Goal: Information Seeking & Learning: Learn about a topic

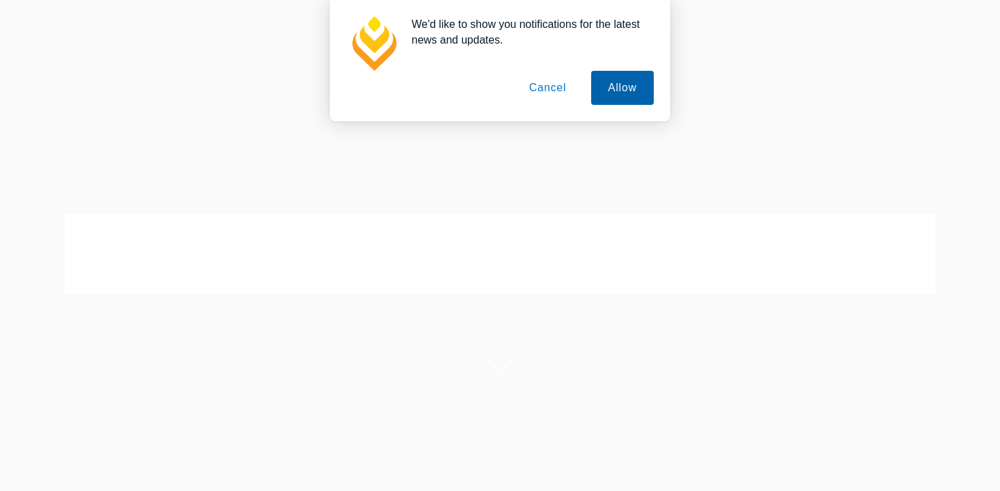
click at [618, 98] on button "Allow" at bounding box center [622, 88] width 63 height 34
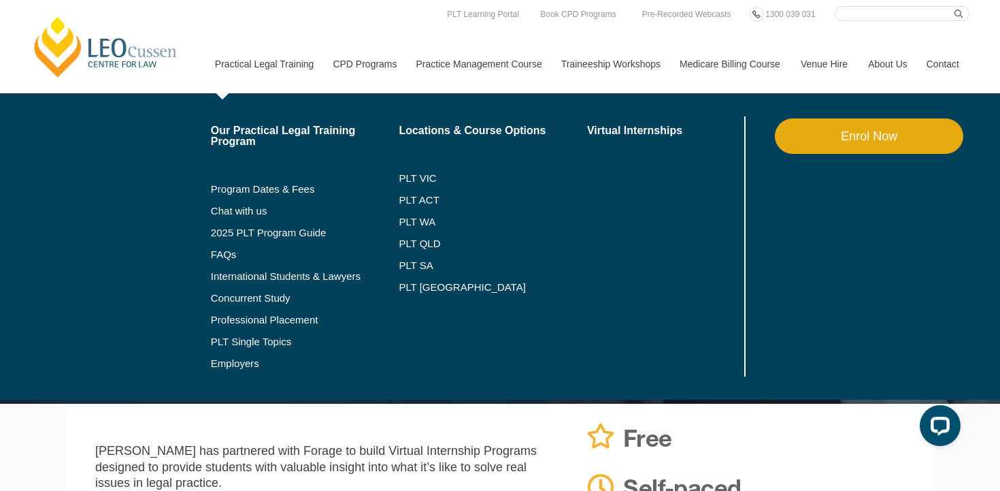
click at [280, 70] on link "Practical Legal Training" at bounding box center [264, 64] width 118 height 59
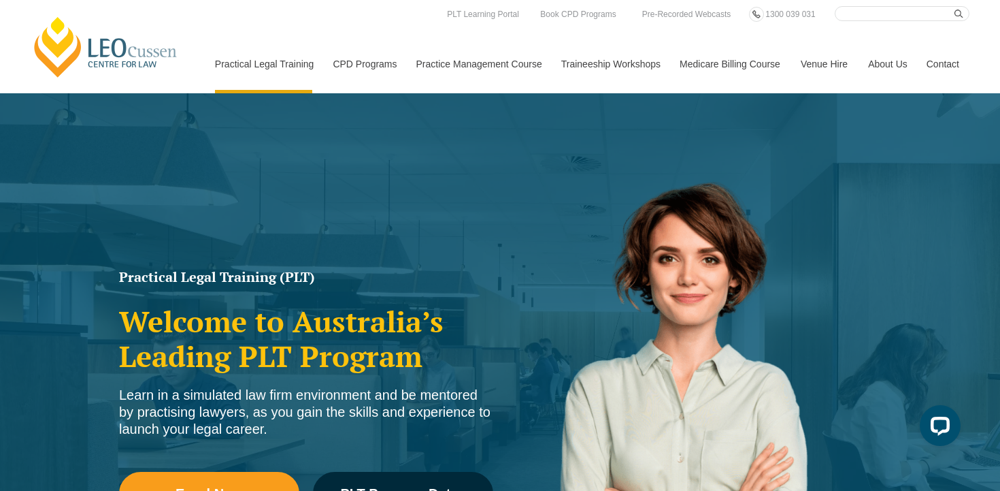
click at [869, 14] on input "Search here" at bounding box center [902, 13] width 135 height 15
paste input "Human Rights Law"
type input "Human Rights Law"
click at [955, 6] on button "submit" at bounding box center [962, 13] width 15 height 15
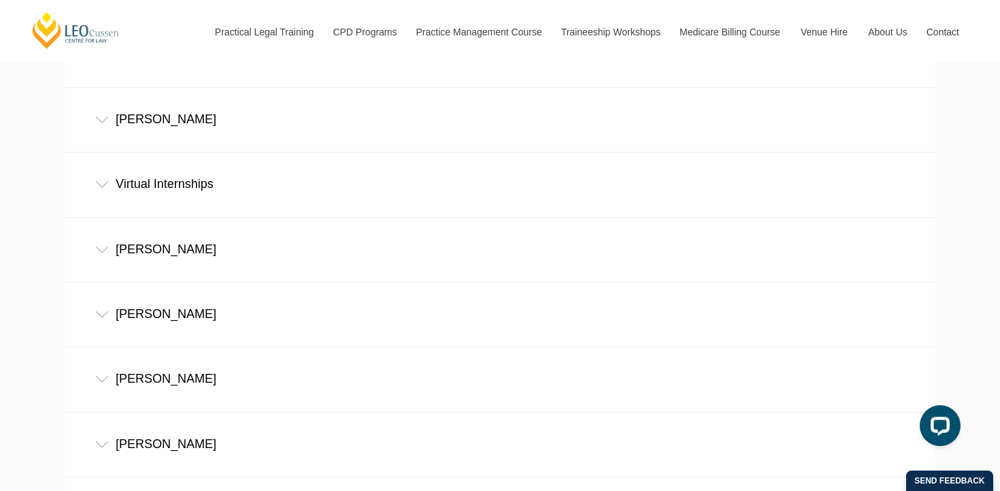
scroll to position [946, 0]
click at [184, 186] on div "Virtual Internships" at bounding box center [500, 182] width 871 height 63
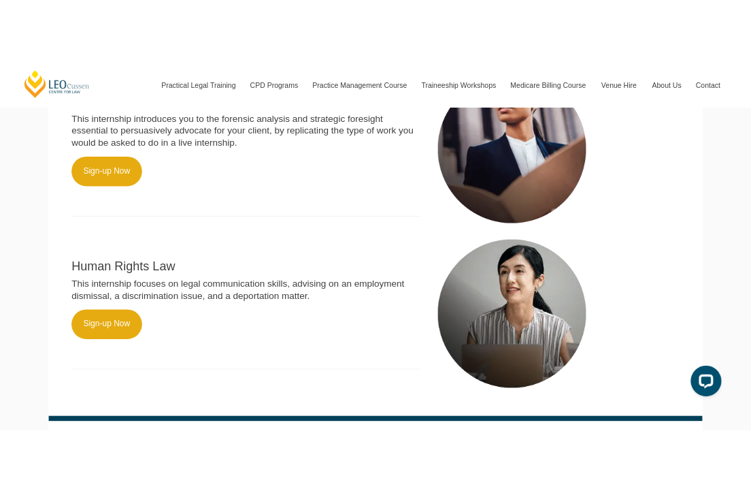
scroll to position [814, 0]
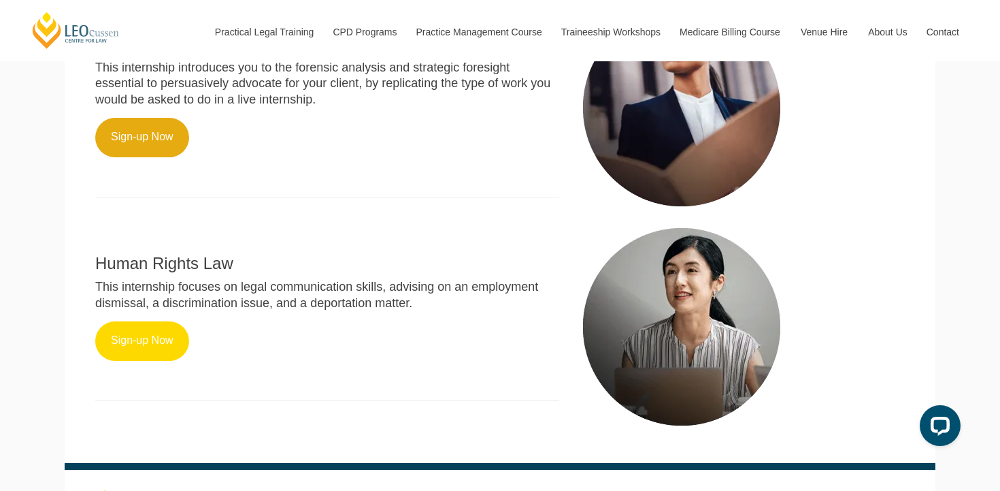
click at [148, 333] on link "Sign-up Now" at bounding box center [142, 340] width 94 height 39
